Goal: Information Seeking & Learning: Learn about a topic

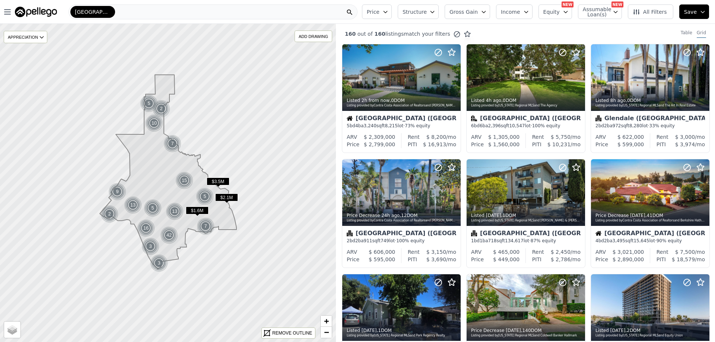
click at [478, 13] on span "Gross Gain" at bounding box center [464, 11] width 28 height 7
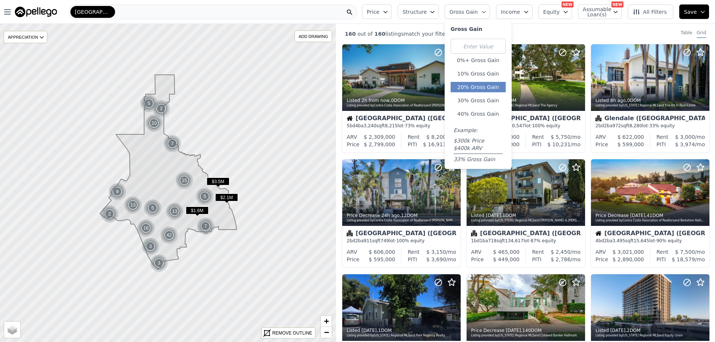
click at [479, 90] on button "20% Gross Gain" at bounding box center [478, 87] width 55 height 10
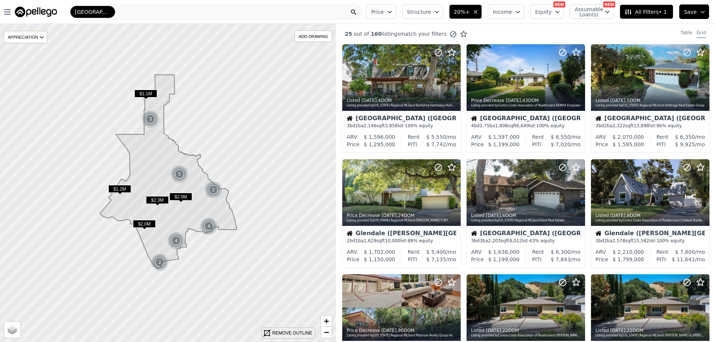
click at [288, 334] on div "REMOVE OUTLINE" at bounding box center [292, 333] width 40 height 7
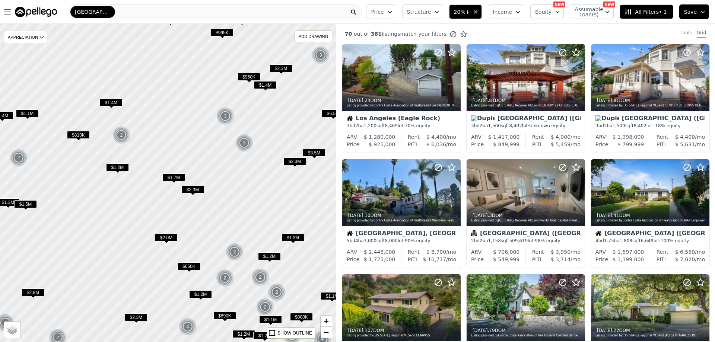
click at [197, 191] on span "$2.3M" at bounding box center [192, 190] width 23 height 8
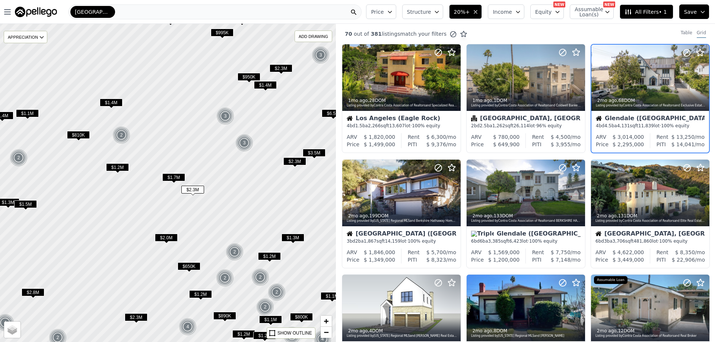
click at [173, 177] on span "$1.7M" at bounding box center [173, 178] width 23 height 8
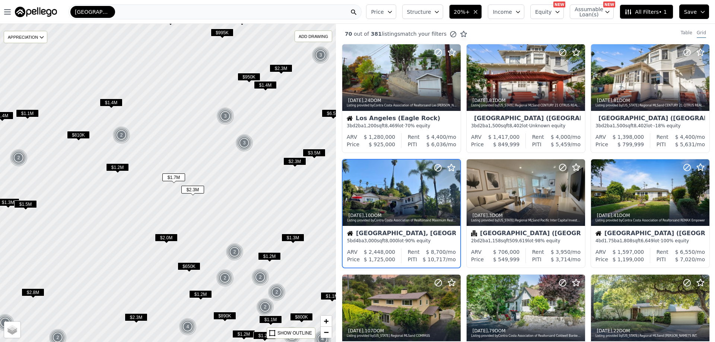
scroll to position [19, 0]
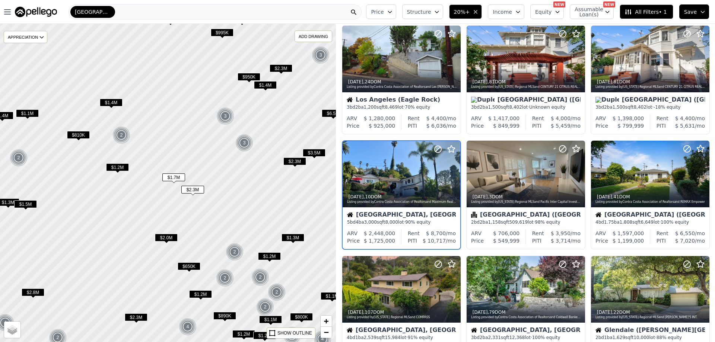
click at [124, 170] on span "$1.2M" at bounding box center [117, 168] width 23 height 8
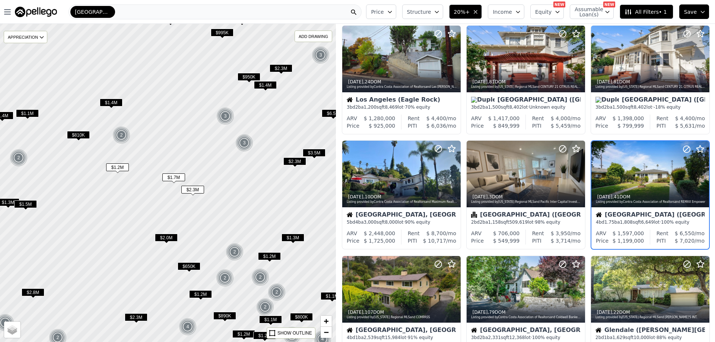
click at [85, 139] on span "$810K" at bounding box center [78, 135] width 23 height 8
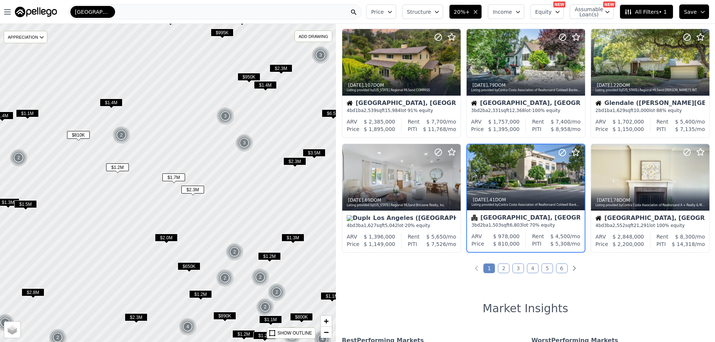
scroll to position [249, 0]
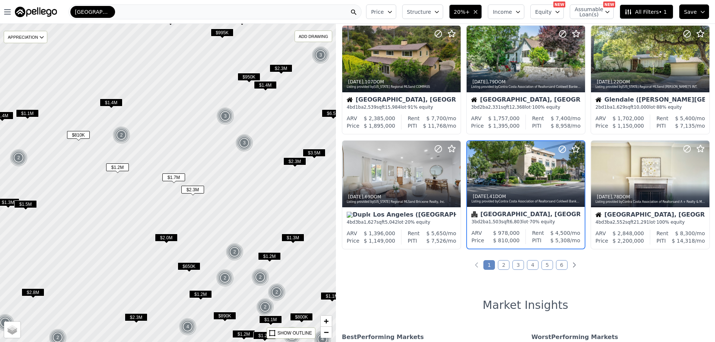
click at [111, 104] on span "$1.4M" at bounding box center [111, 103] width 23 height 8
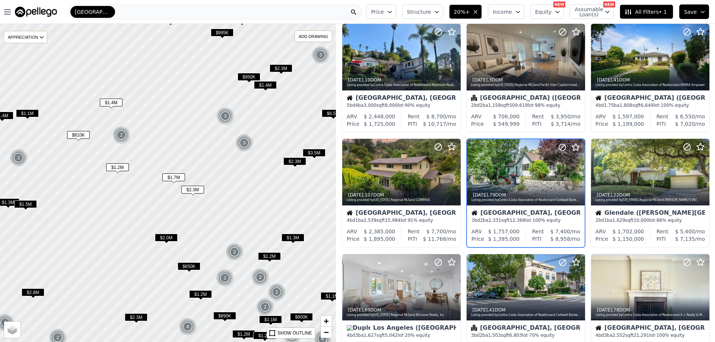
scroll to position [134, 0]
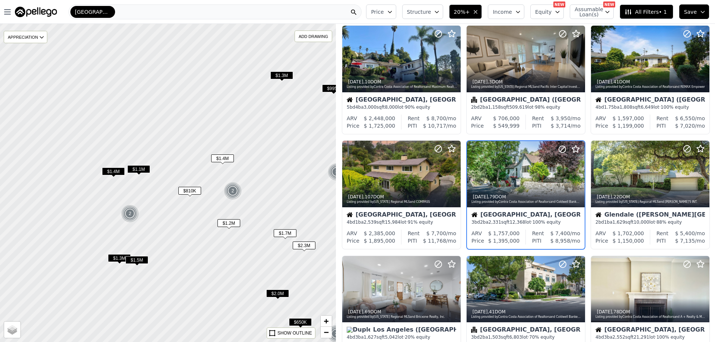
drag, startPoint x: 63, startPoint y: 109, endPoint x: 175, endPoint y: 165, distance: 124.6
click at [175, 165] on div at bounding box center [167, 183] width 403 height 382
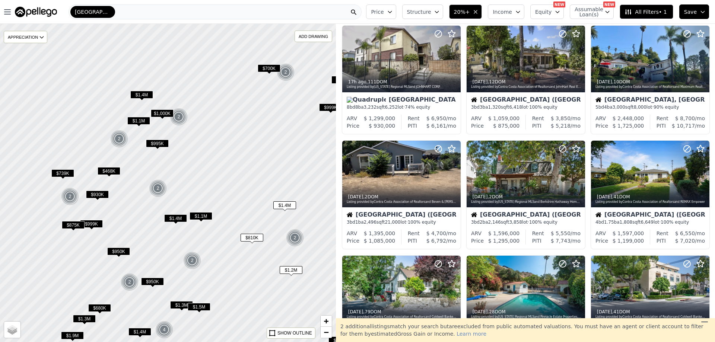
drag, startPoint x: 145, startPoint y: 154, endPoint x: 179, endPoint y: 178, distance: 41.5
click at [179, 178] on div at bounding box center [167, 183] width 403 height 382
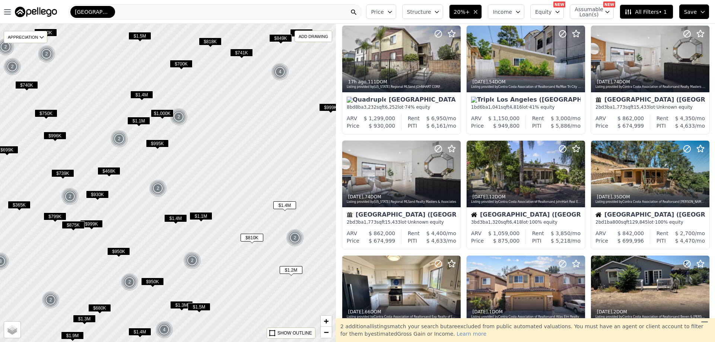
click at [158, 145] on span "$995K" at bounding box center [157, 144] width 23 height 8
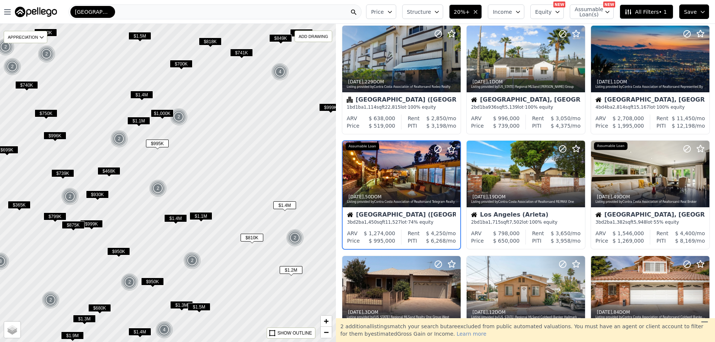
scroll to position [42, 0]
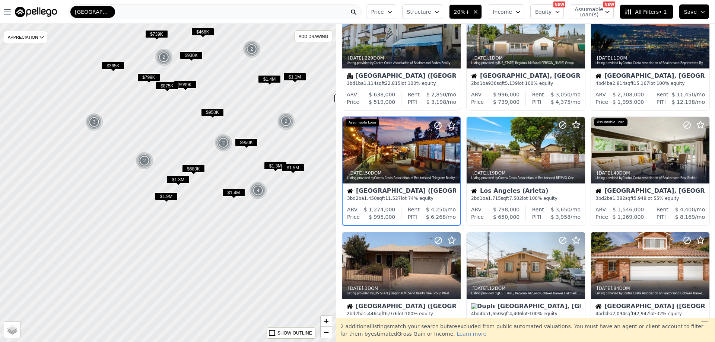
drag, startPoint x: 138, startPoint y: 311, endPoint x: 232, endPoint y: 172, distance: 168.0
click at [232, 172] on div at bounding box center [168, 183] width 403 height 382
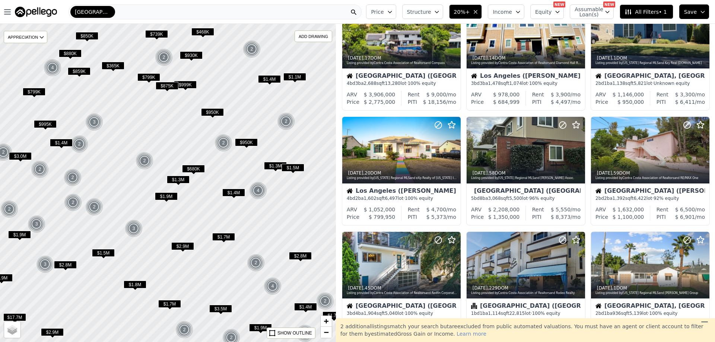
scroll to position [273, 0]
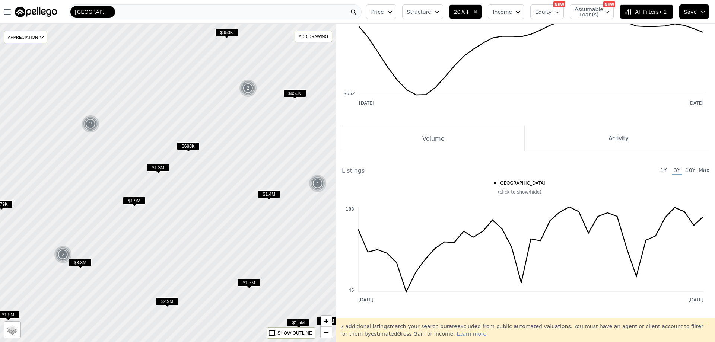
click at [164, 168] on span "$1.3M" at bounding box center [158, 168] width 23 height 8
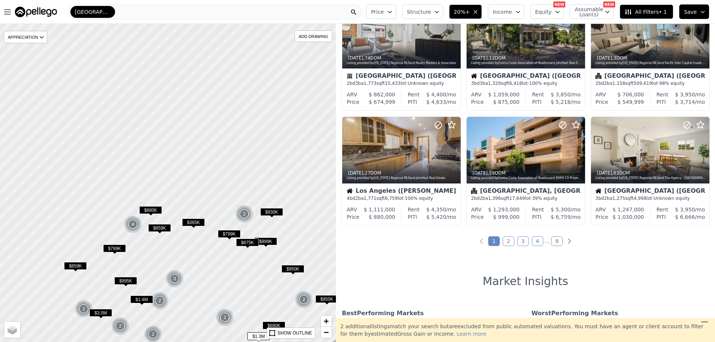
drag, startPoint x: 162, startPoint y: 118, endPoint x: 232, endPoint y: 312, distance: 206.5
click at [243, 335] on div at bounding box center [170, 197] width 403 height 382
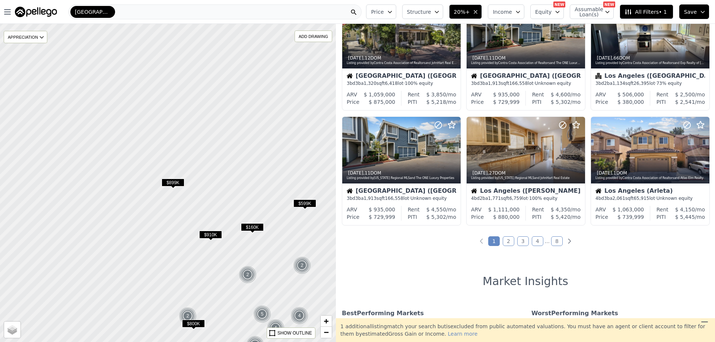
drag, startPoint x: 111, startPoint y: 96, endPoint x: 270, endPoint y: 248, distance: 220.0
click at [270, 248] on div at bounding box center [167, 183] width 403 height 382
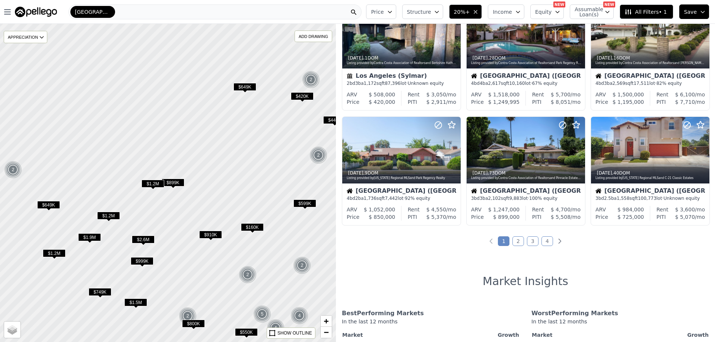
click at [151, 182] on span "$1.2M" at bounding box center [153, 184] width 23 height 8
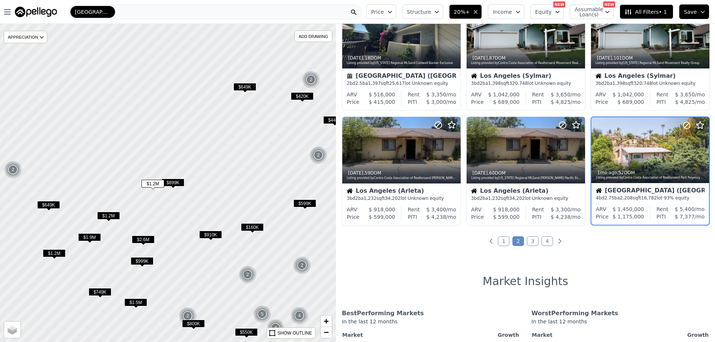
scroll to position [249, 0]
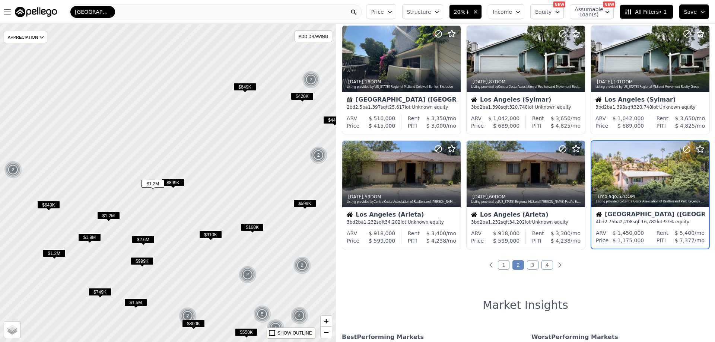
click at [180, 184] on span "$899K" at bounding box center [173, 183] width 23 height 8
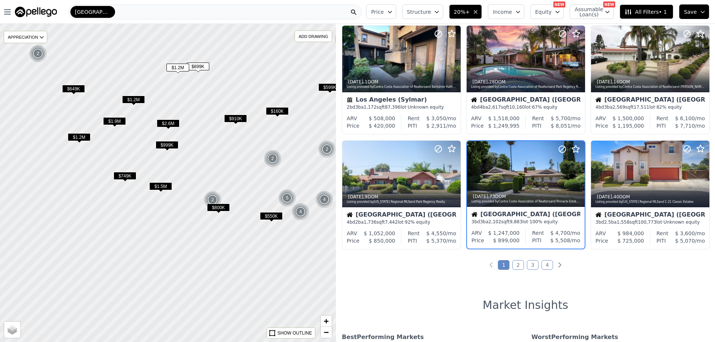
drag, startPoint x: 158, startPoint y: 228, endPoint x: 182, endPoint y: 112, distance: 118.5
click at [182, 112] on div at bounding box center [167, 183] width 403 height 382
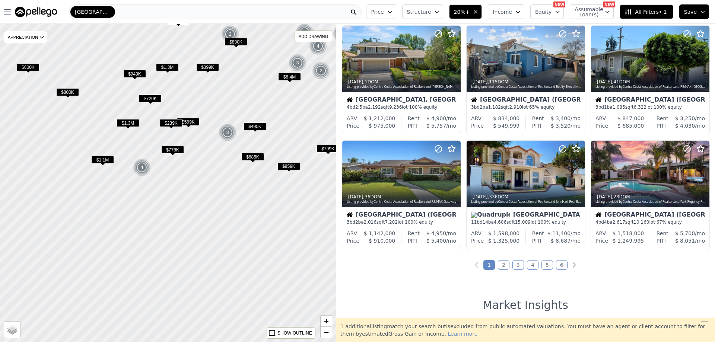
drag, startPoint x: 200, startPoint y: 298, endPoint x: 216, endPoint y: 126, distance: 172.1
click at [216, 126] on div at bounding box center [167, 181] width 403 height 382
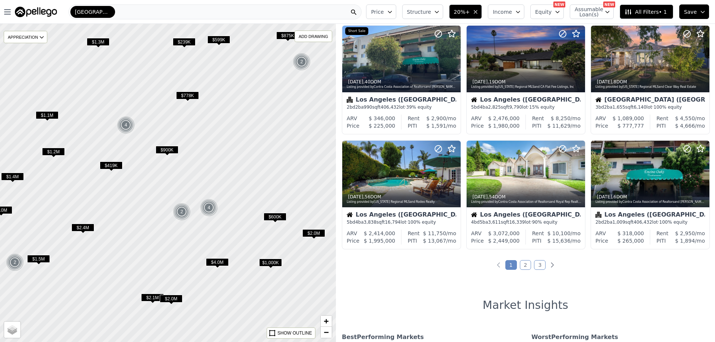
click at [276, 217] on span "$600K" at bounding box center [275, 217] width 23 height 8
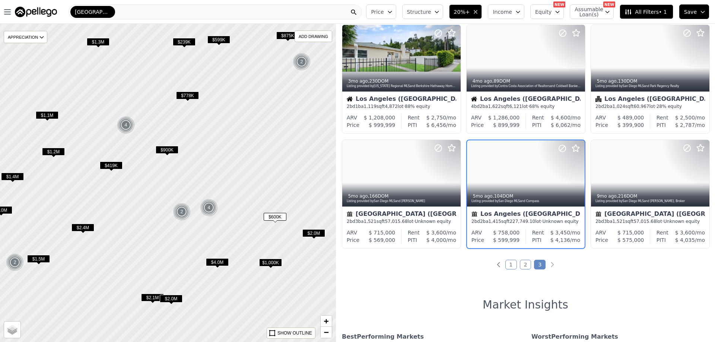
scroll to position [134, 0]
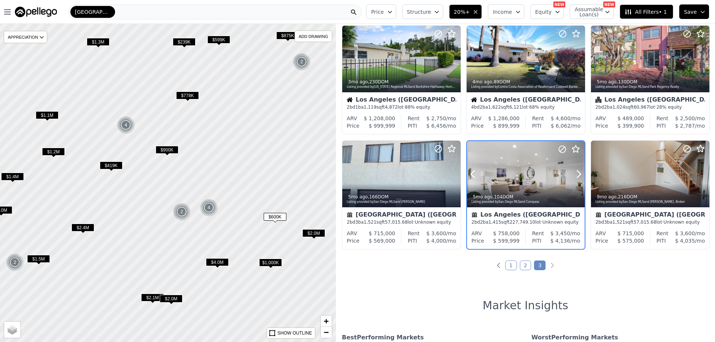
click at [528, 165] on div at bounding box center [526, 174] width 118 height 66
click at [194, 233] on div at bounding box center [167, 183] width 403 height 382
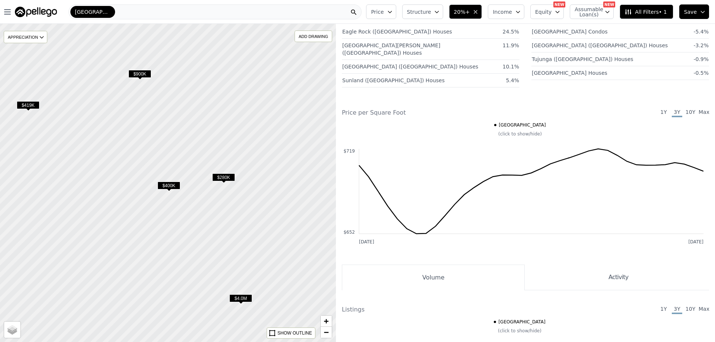
click at [177, 188] on span "$400K" at bounding box center [169, 186] width 23 height 8
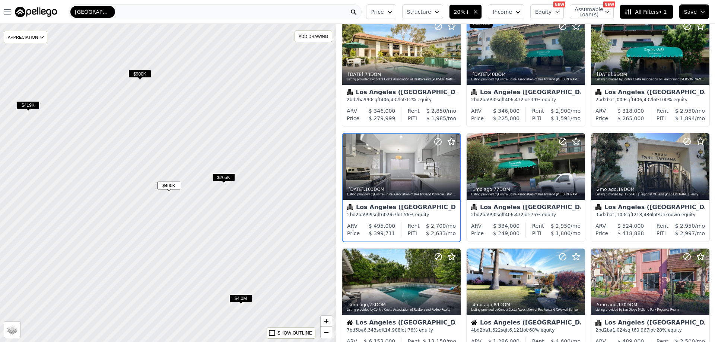
scroll to position [19, 0]
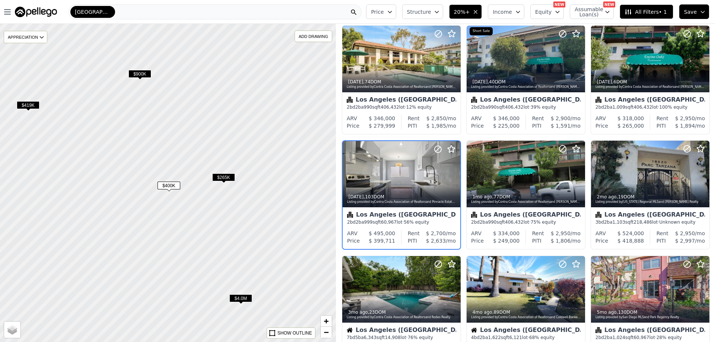
click at [232, 180] on span "$265K" at bounding box center [223, 178] width 23 height 8
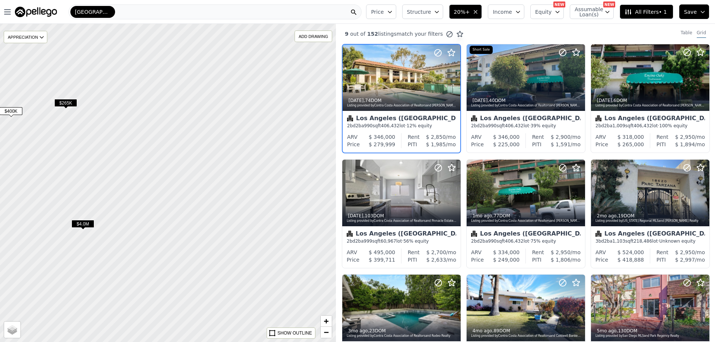
drag, startPoint x: 276, startPoint y: 241, endPoint x: 118, endPoint y: 166, distance: 174.8
click at [118, 166] on div at bounding box center [167, 183] width 403 height 382
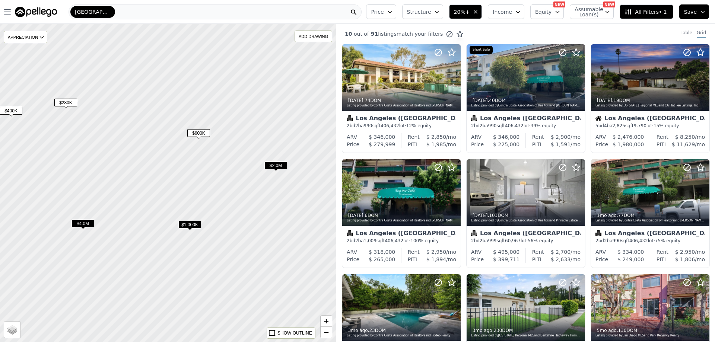
click at [277, 161] on div at bounding box center [167, 183] width 403 height 382
click at [277, 164] on span "$2.0M" at bounding box center [275, 166] width 23 height 8
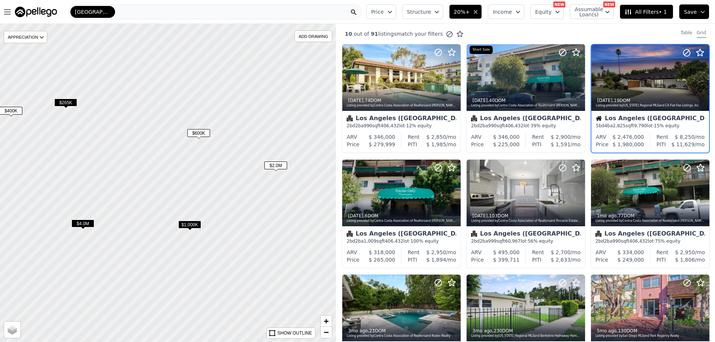
click at [282, 169] on span "$2.0M" at bounding box center [275, 166] width 23 height 8
click at [280, 163] on span "$2.0M" at bounding box center [275, 166] width 23 height 8
drag, startPoint x: 297, startPoint y: 181, endPoint x: 148, endPoint y: 146, distance: 153.1
click at [149, 146] on div at bounding box center [164, 182] width 403 height 382
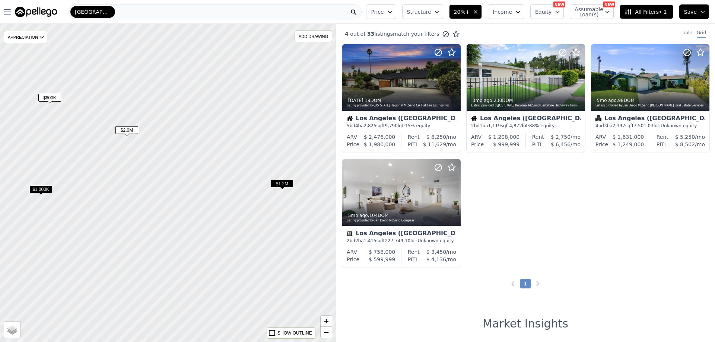
click at [280, 184] on span "$1.2M" at bounding box center [282, 184] width 23 height 8
click at [642, 80] on div at bounding box center [650, 78] width 118 height 66
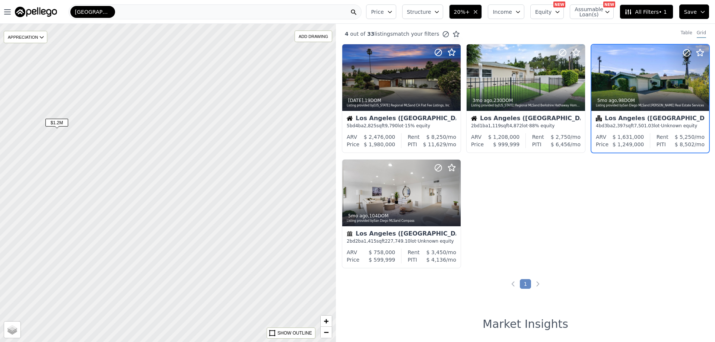
drag, startPoint x: 297, startPoint y: 209, endPoint x: 60, endPoint y: 146, distance: 244.8
click at [60, 146] on div at bounding box center [158, 181] width 403 height 382
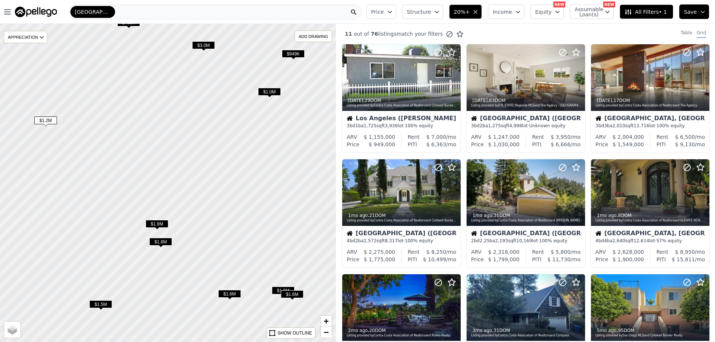
click at [272, 91] on span "$1.0M" at bounding box center [269, 92] width 23 height 8
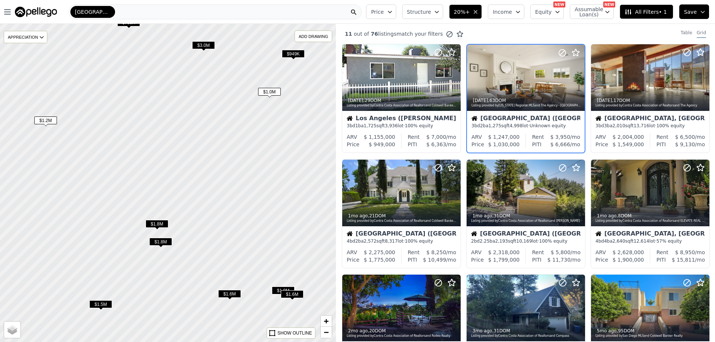
click at [256, 187] on div at bounding box center [167, 183] width 403 height 382
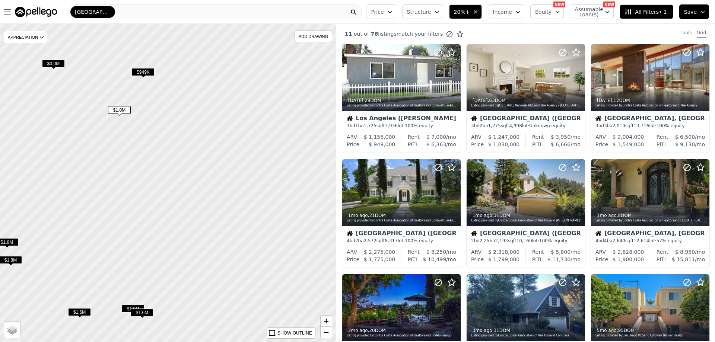
drag, startPoint x: 255, startPoint y: 185, endPoint x: 123, endPoint y: 198, distance: 132.8
click at [123, 198] on div at bounding box center [164, 184] width 403 height 382
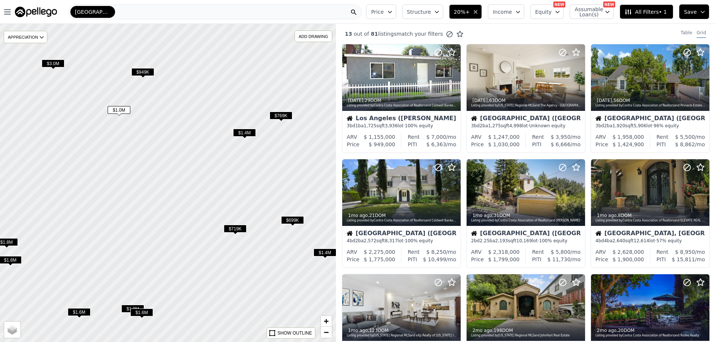
click at [245, 131] on span "$1.4M" at bounding box center [244, 133] width 23 height 8
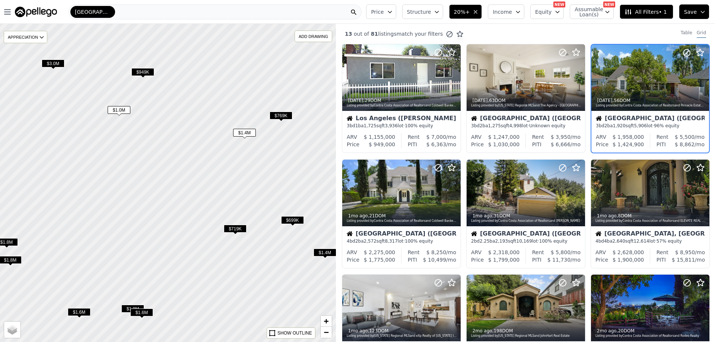
click at [239, 229] on span "$719K" at bounding box center [235, 229] width 23 height 8
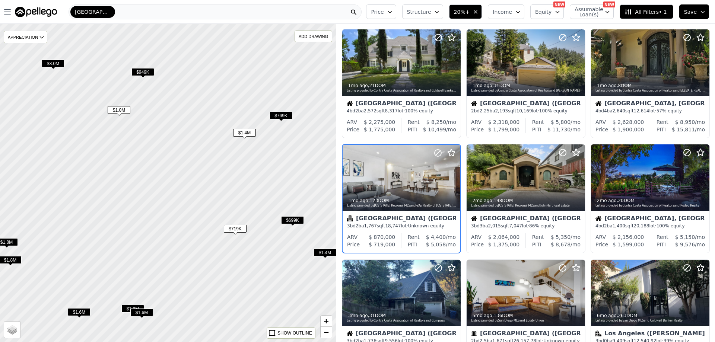
scroll to position [134, 0]
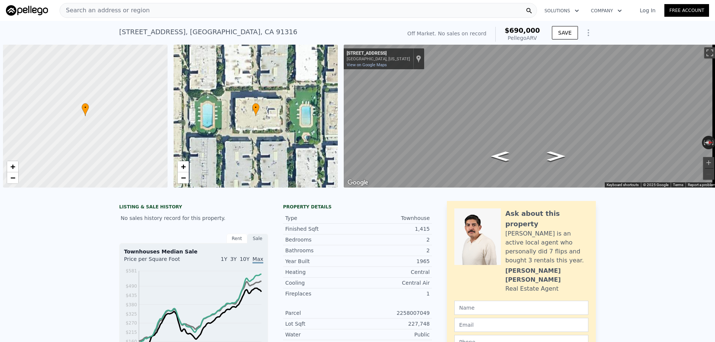
scroll to position [0, 3]
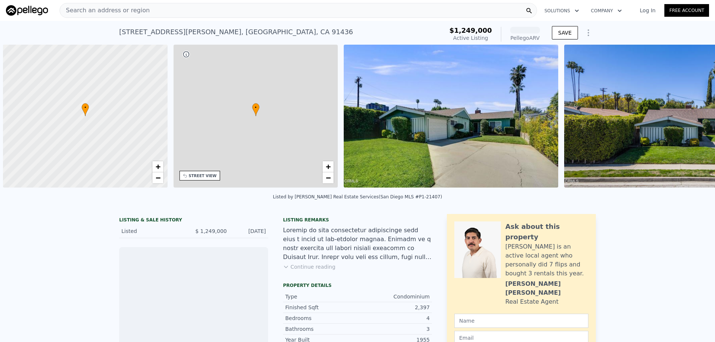
scroll to position [0, 3]
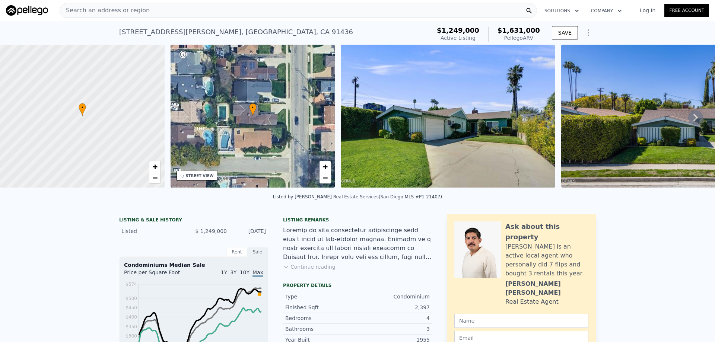
click at [688, 118] on icon at bounding box center [695, 117] width 15 height 15
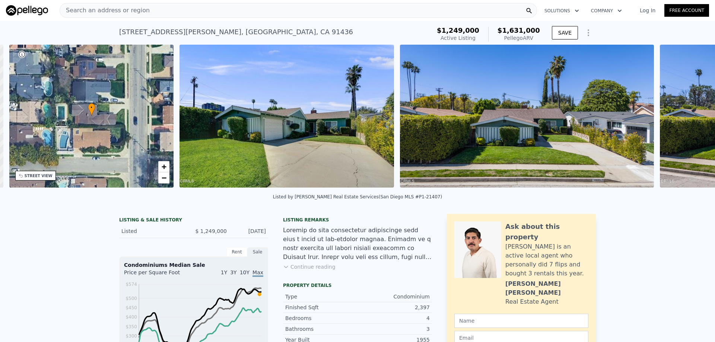
scroll to position [0, 174]
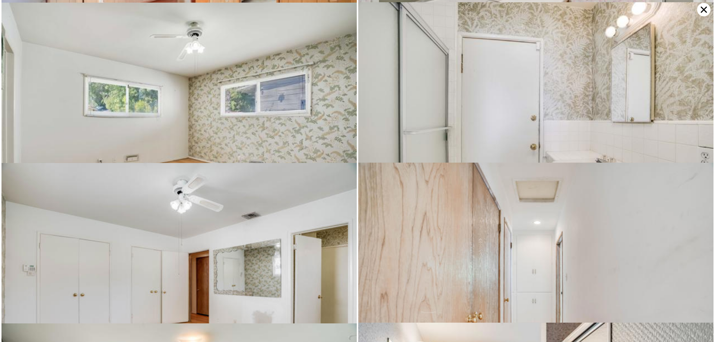
scroll to position [1901, 0]
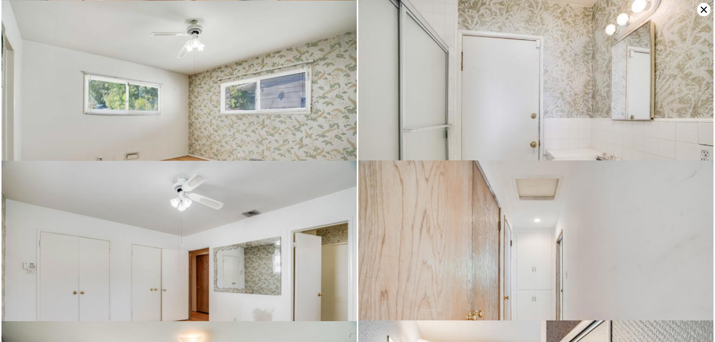
click at [704, 10] on icon at bounding box center [704, 10] width 6 height 6
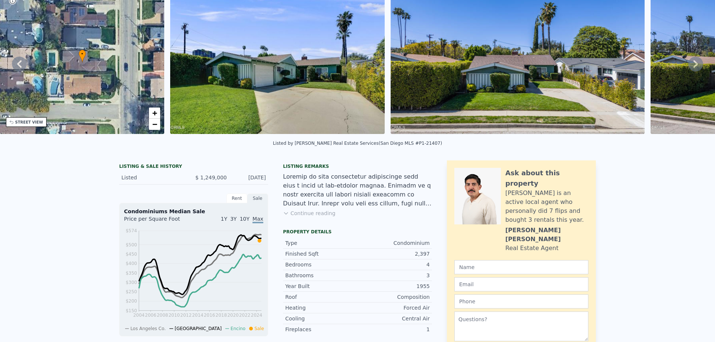
scroll to position [0, 0]
